Goal: Navigation & Orientation: Understand site structure

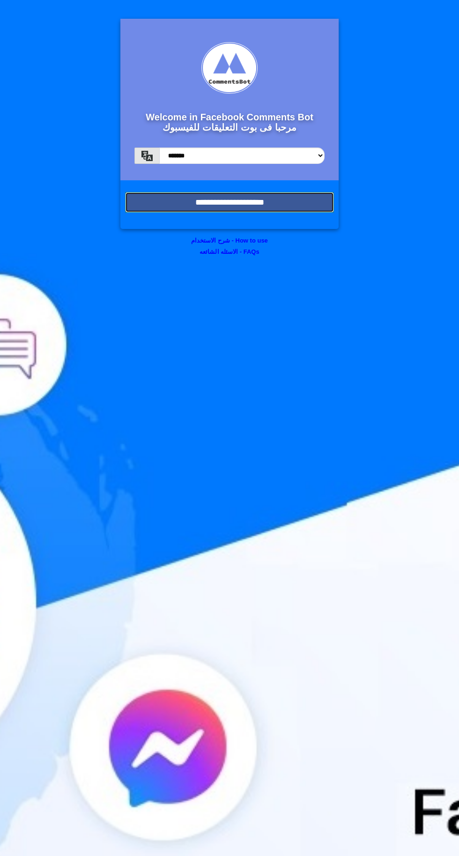
click at [171, 196] on input "**********" at bounding box center [229, 202] width 209 height 21
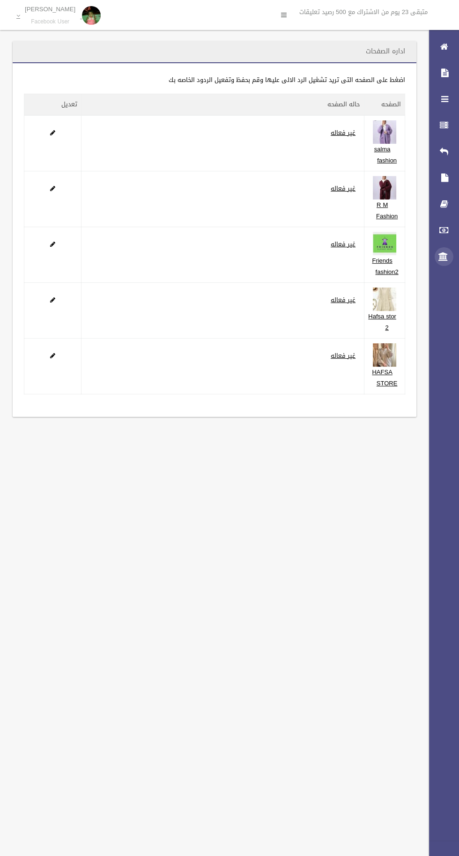
click at [444, 252] on icon at bounding box center [444, 256] width 8 height 19
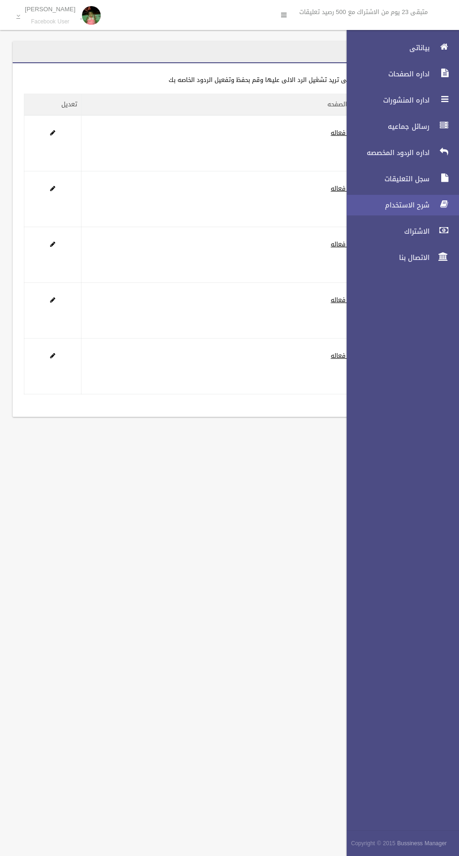
click at [368, 208] on span "شرح الاستخدام" at bounding box center [386, 204] width 94 height 9
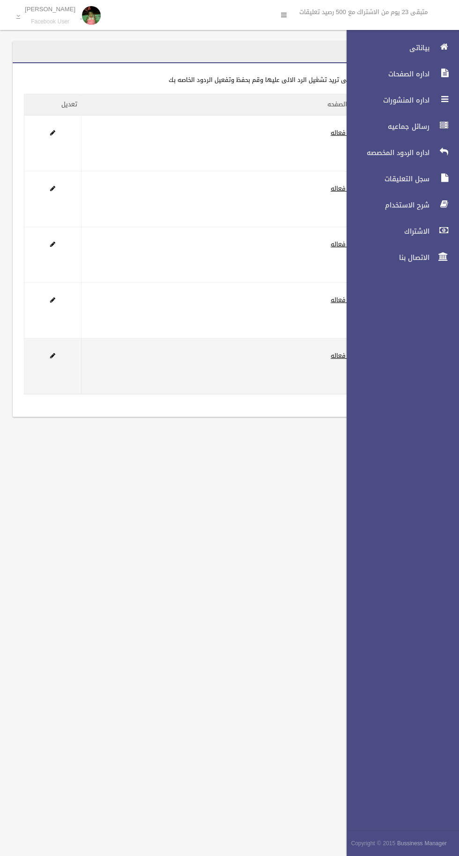
click at [168, 388] on td "غير فعاله" at bounding box center [222, 367] width 283 height 56
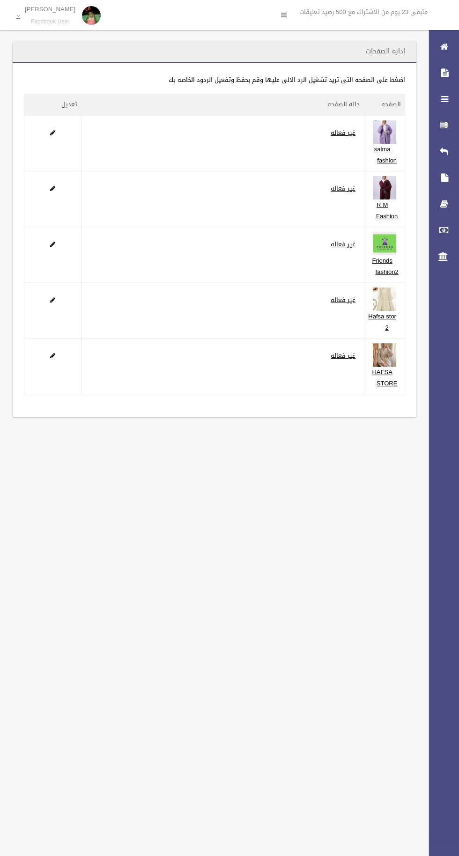
click at [114, 650] on div "**********" at bounding box center [229, 428] width 459 height 856
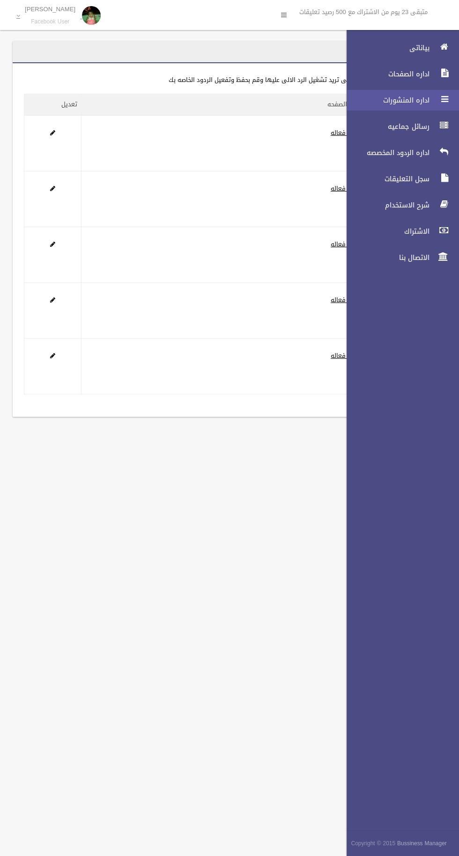
click at [375, 100] on span "اداره المنشورات" at bounding box center [386, 100] width 94 height 9
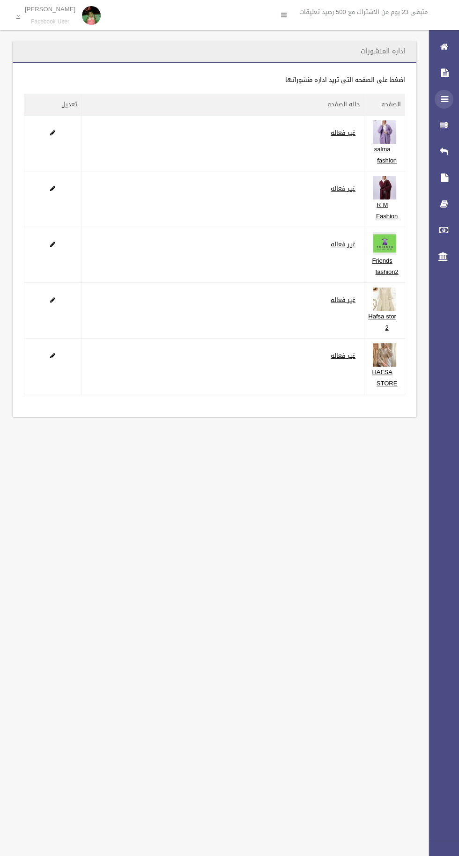
click at [436, 95] on div at bounding box center [444, 99] width 19 height 19
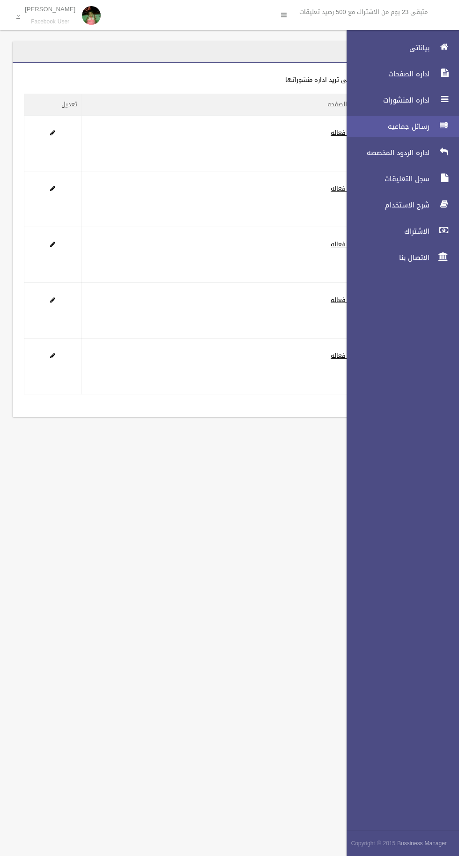
click at [380, 123] on span "رسائل جماعيه" at bounding box center [386, 126] width 94 height 9
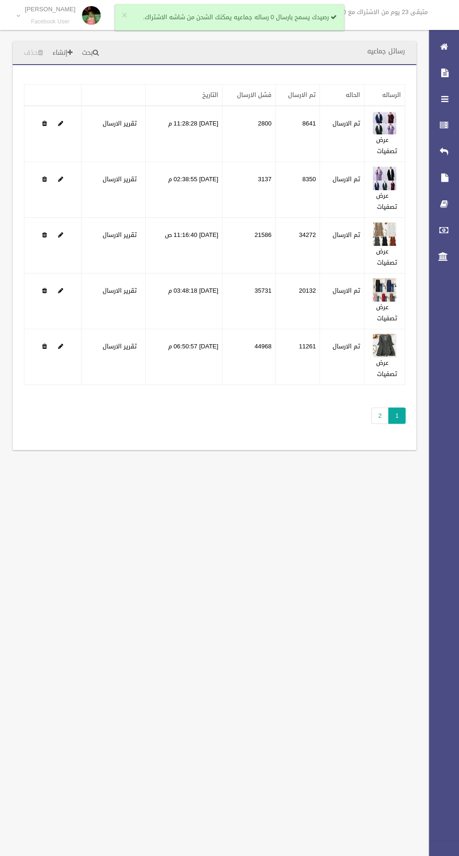
click at [341, 385] on table "الرساله الحاله تم الارسال فشل الارسال التاريخ عرض تصفيات تم الارسال 8641 2800 […" at bounding box center [214, 234] width 381 height 301
click at [371, 414] on link "2" at bounding box center [379, 416] width 17 height 16
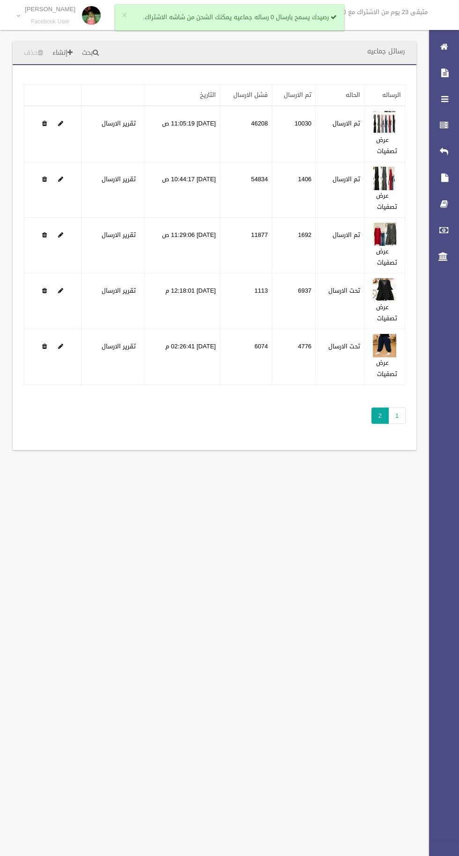
click at [449, 738] on div "بياناتى اداره الصفحات اداره المنشورات رسائل جماعيه اداره الردود المخصصه" at bounding box center [440, 443] width 38 height 826
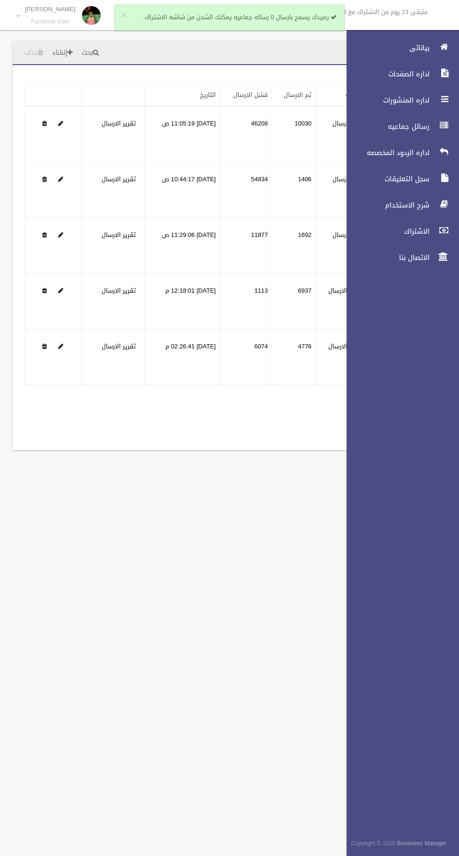
click at [169, 630] on div "رسائل جماعيه بحث إنشاء حذف تطبيق مسح البيانات" at bounding box center [229, 428] width 459 height 856
click at [182, 696] on div "رسائل جماعيه بحث إنشاء حذف تطبيق مسح البيانات" at bounding box center [229, 428] width 459 height 856
click at [172, 648] on div "رسائل جماعيه بحث إنشاء حذف تطبيق مسح البيانات" at bounding box center [229, 428] width 459 height 856
